Goal: Task Accomplishment & Management: Manage account settings

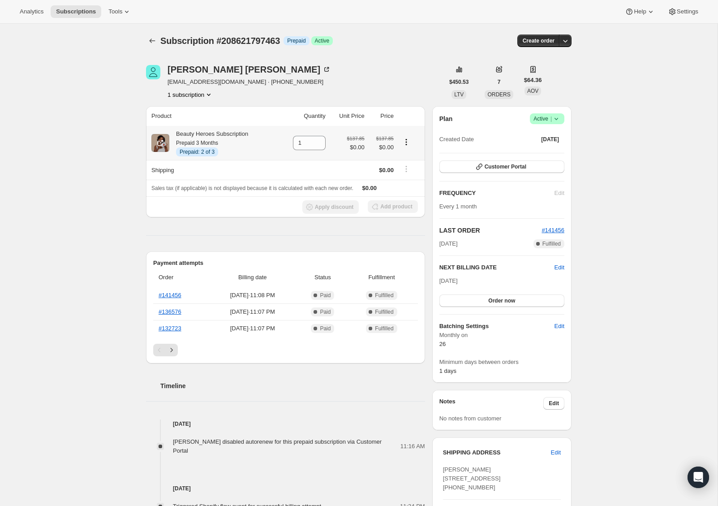
click at [406, 146] on icon "Product actions" at bounding box center [406, 142] width 9 height 9
click at [113, 194] on div "Subscription #208621797463. This page is ready Subscription #208621797463 Info …" at bounding box center [359, 401] width 718 height 755
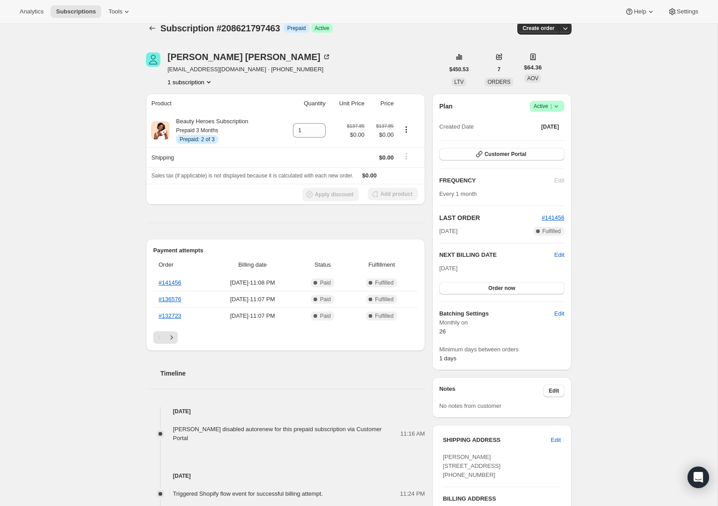
scroll to position [11, 0]
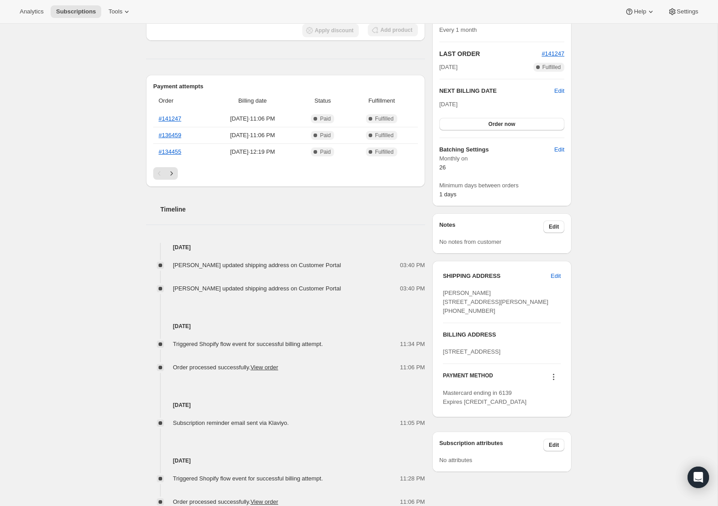
scroll to position [188, 0]
